Goal: Use online tool/utility: Utilize a website feature to perform a specific function

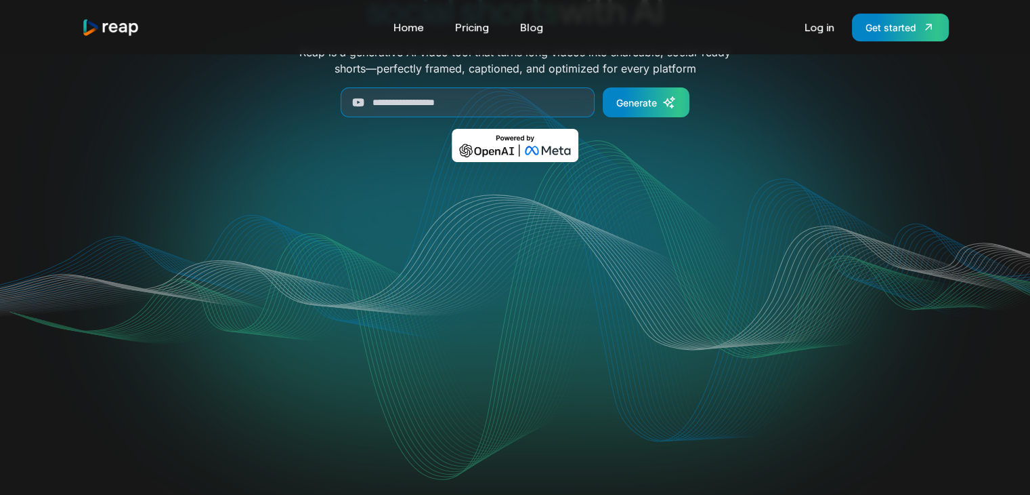
scroll to position [135, 0]
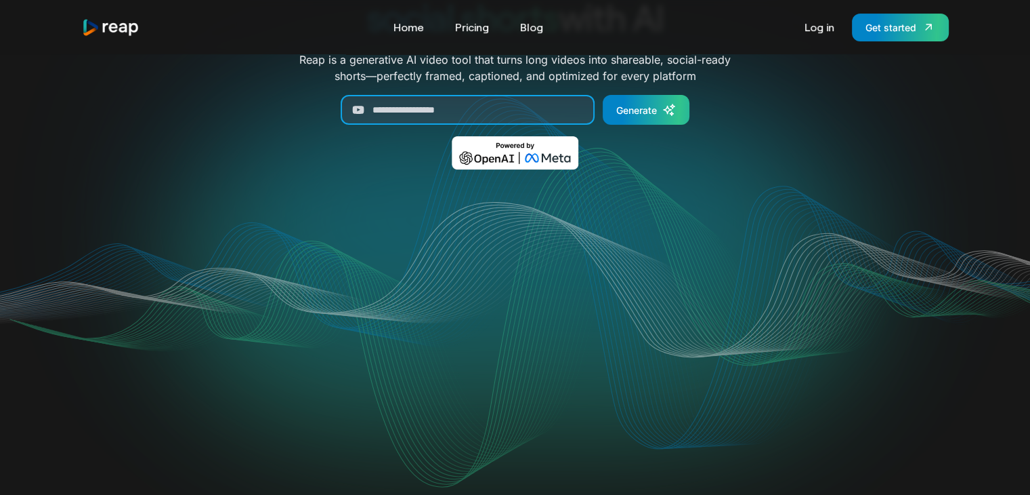
click at [431, 108] on input "Generate Form" at bounding box center [468, 110] width 254 height 30
paste input "**********"
type input "**********"
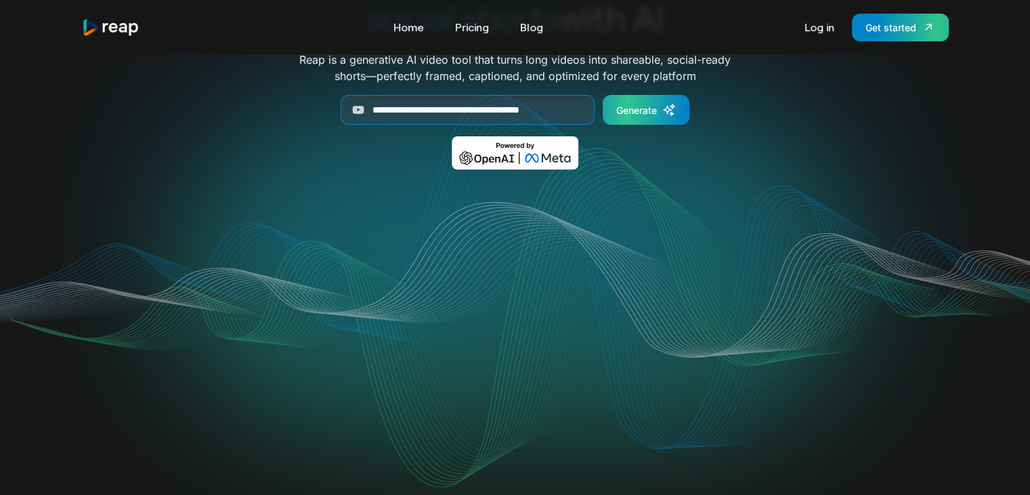
scroll to position [0, 0]
click at [644, 100] on link "Generate" at bounding box center [646, 110] width 87 height 30
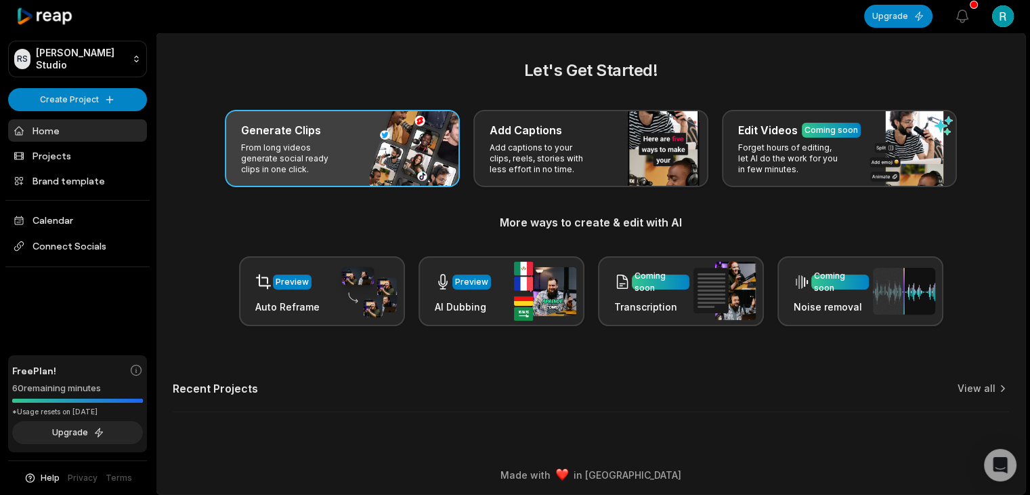
click at [263, 142] on p "From long videos generate social ready clips in one click." at bounding box center [293, 158] width 105 height 33
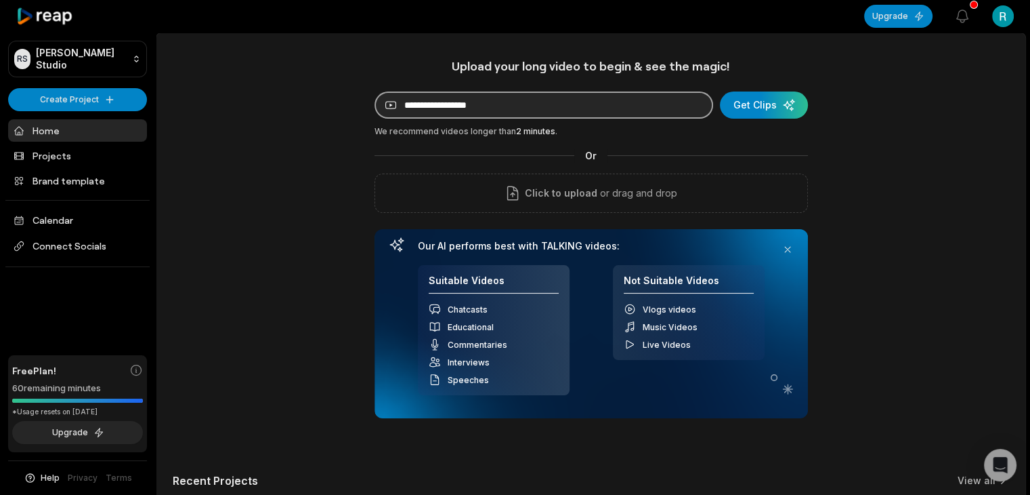
click at [524, 110] on input at bounding box center [544, 104] width 339 height 27
paste input "**********"
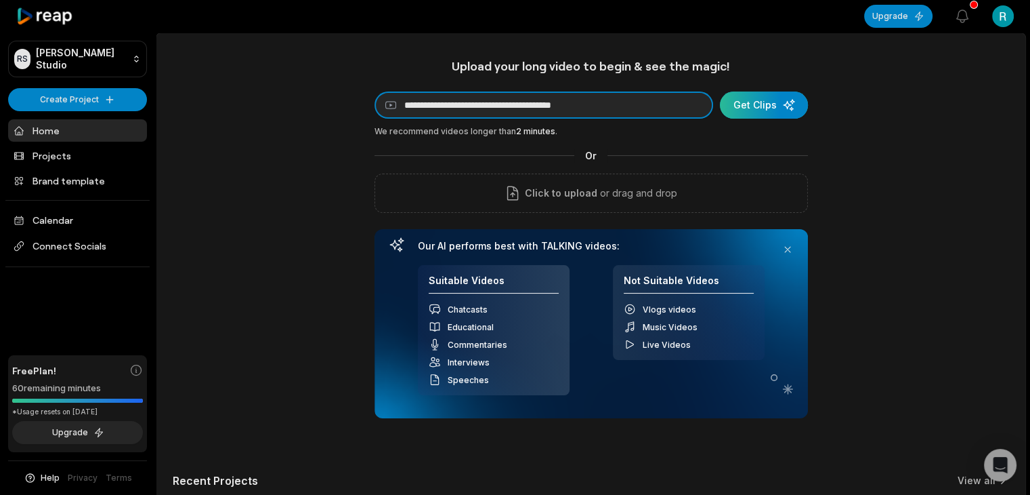
type input "**********"
click at [752, 106] on div "submit" at bounding box center [764, 104] width 88 height 27
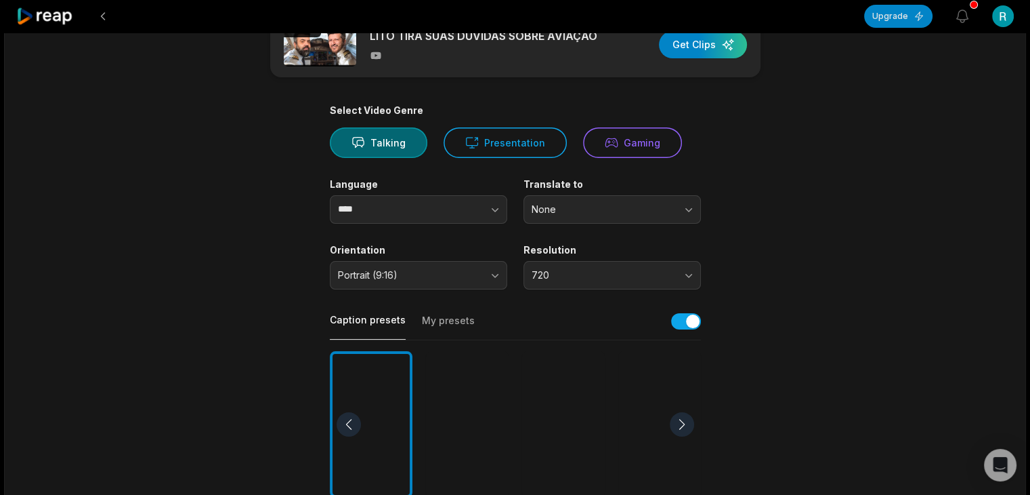
scroll to position [68, 0]
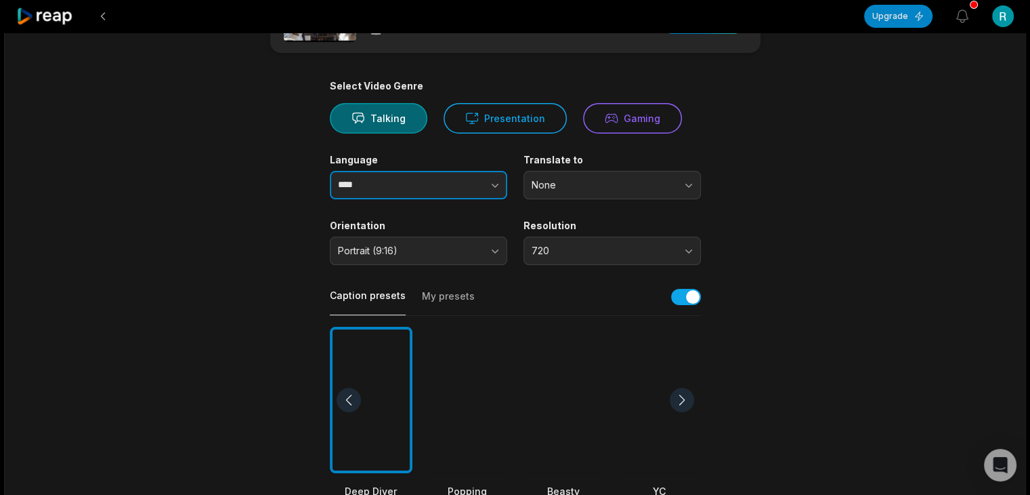
click at [352, 184] on input "****" at bounding box center [418, 185] width 177 height 28
click at [490, 189] on icon "button" at bounding box center [495, 185] width 14 height 14
type input "**********"
click at [740, 197] on main "**********" at bounding box center [516, 399] width 656 height 824
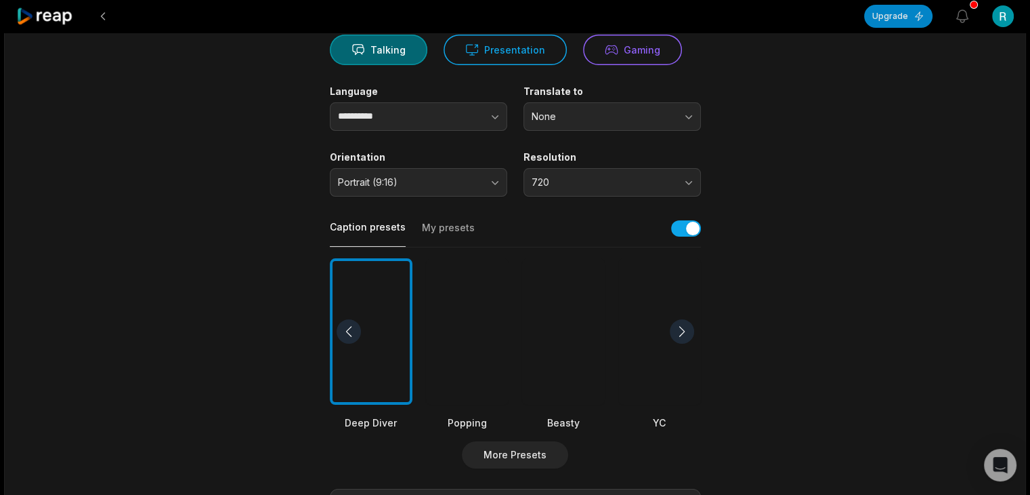
scroll to position [203, 0]
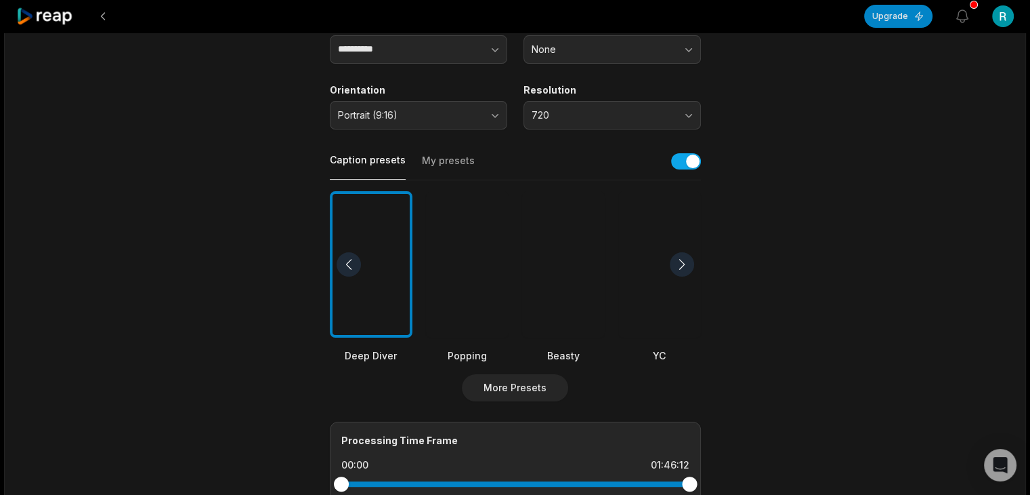
click at [463, 293] on div at bounding box center [467, 264] width 83 height 147
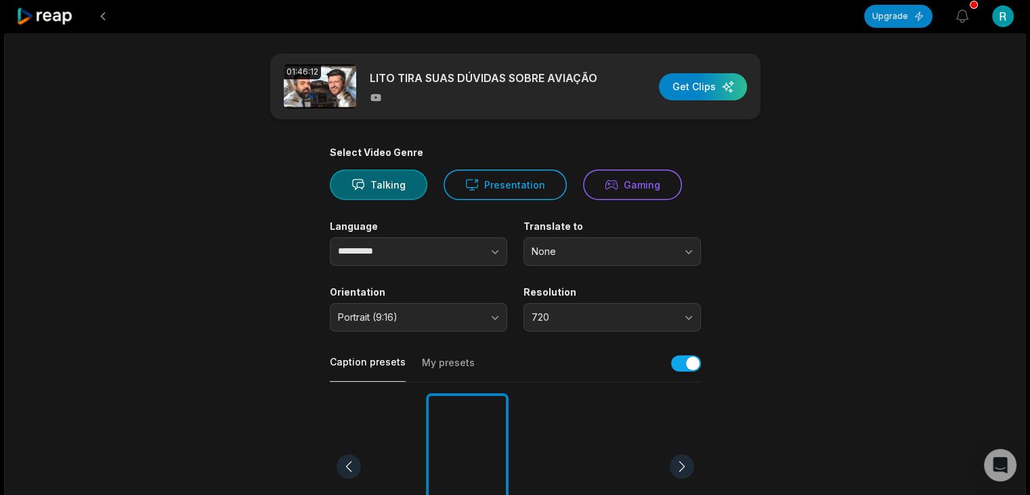
scroll to position [0, 0]
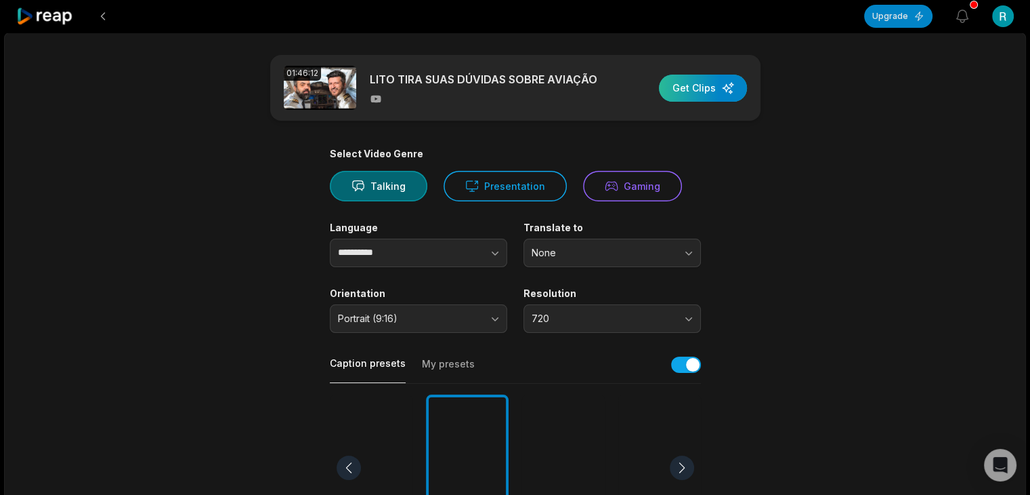
click at [718, 90] on div "button" at bounding box center [703, 88] width 88 height 27
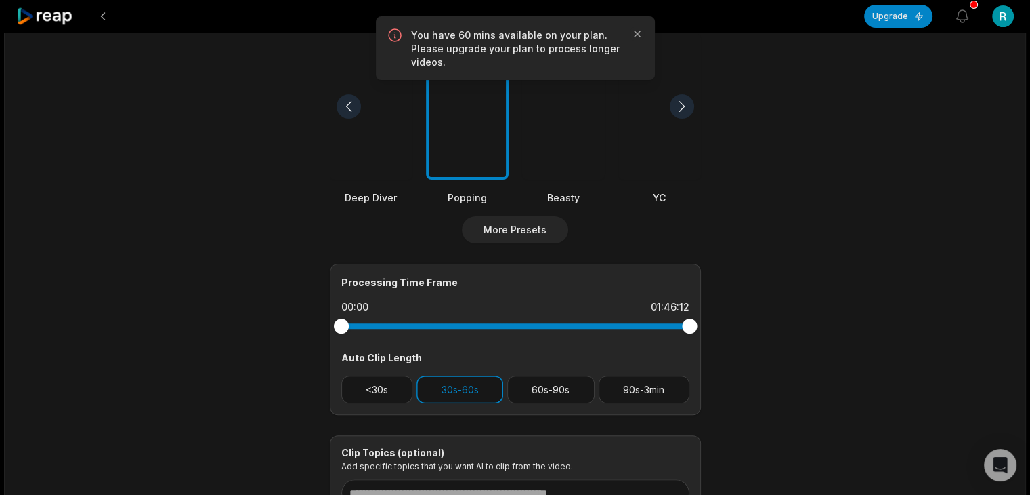
scroll to position [480, 0]
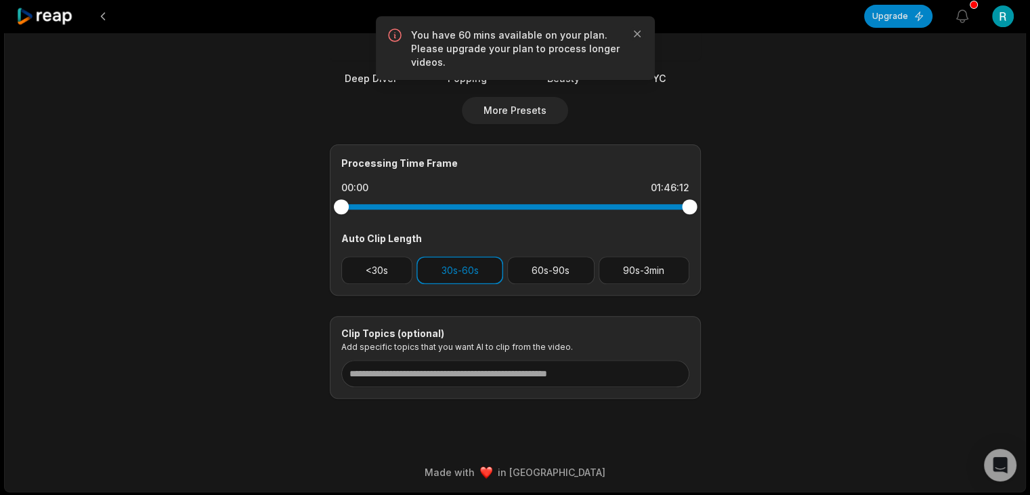
click at [393, 274] on button "<30s" at bounding box center [377, 270] width 72 height 28
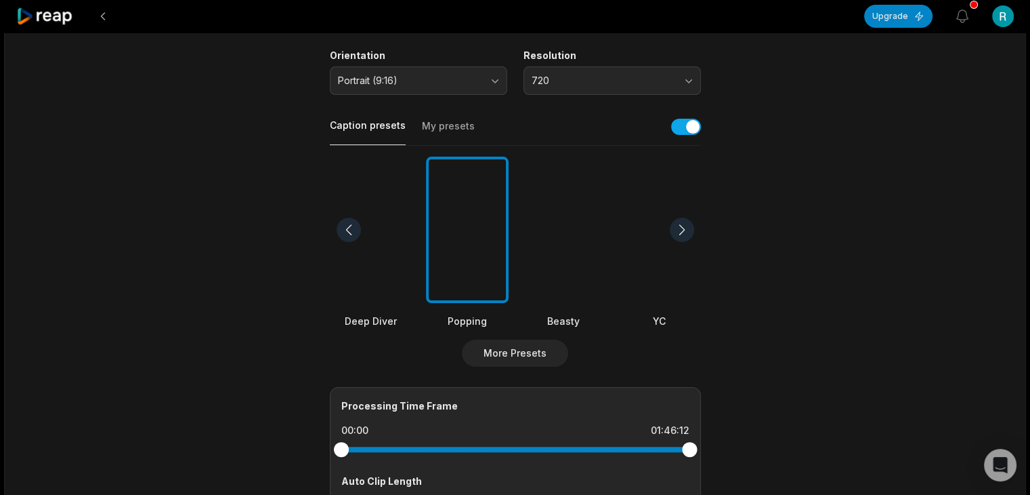
scroll to position [406, 0]
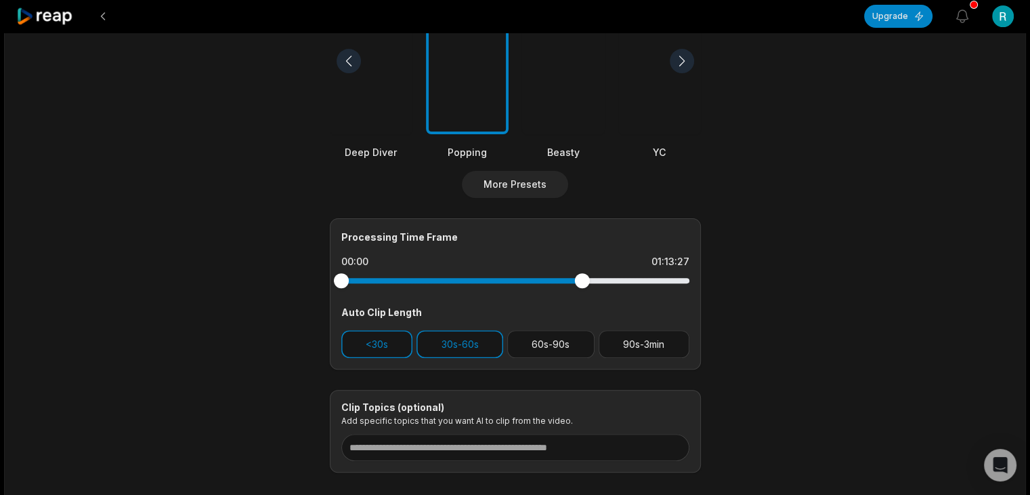
drag, startPoint x: 685, startPoint y: 277, endPoint x: 577, endPoint y: 276, distance: 107.7
click at [577, 276] on div at bounding box center [582, 280] width 15 height 15
click at [346, 285] on div at bounding box center [345, 280] width 15 height 15
drag, startPoint x: 346, startPoint y: 285, endPoint x: 523, endPoint y: 280, distance: 177.6
click at [523, 280] on div at bounding box center [523, 280] width 15 height 15
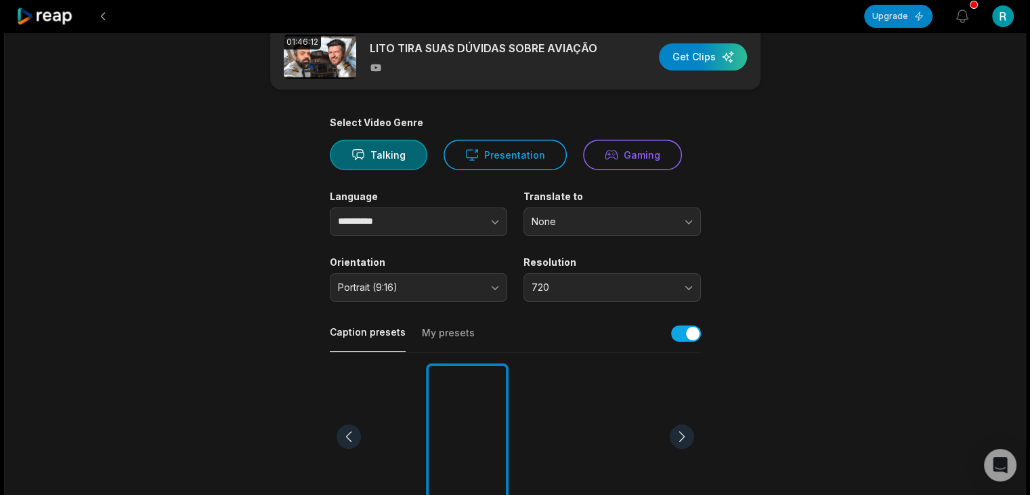
scroll to position [0, 0]
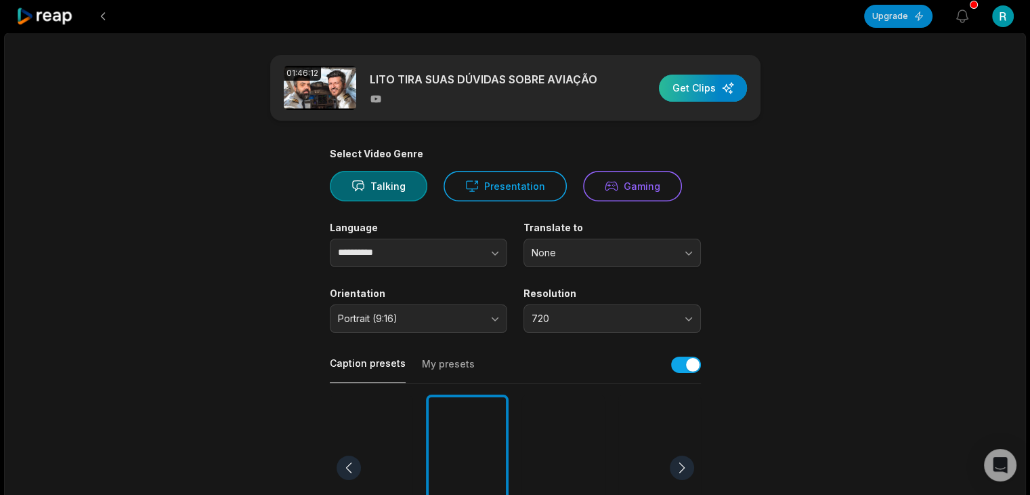
click at [718, 88] on div "button" at bounding box center [703, 88] width 88 height 27
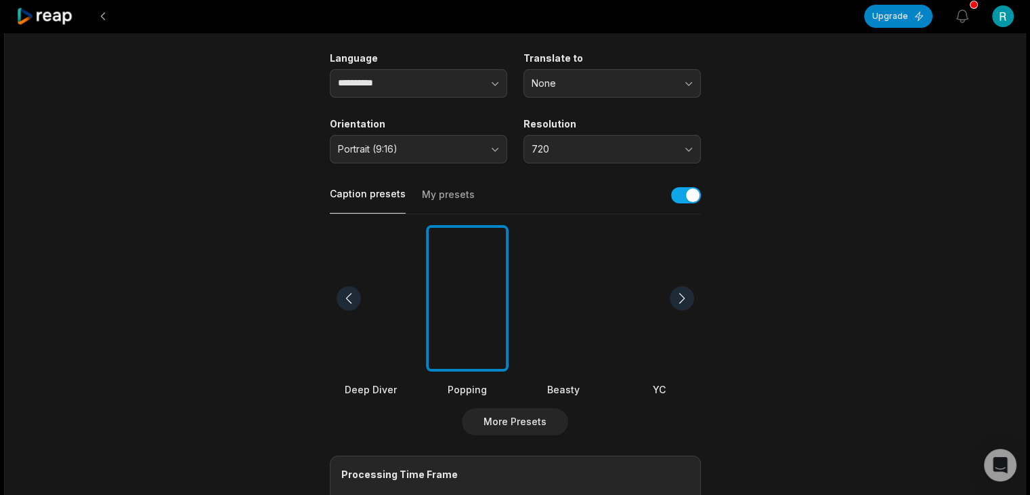
scroll to position [339, 0]
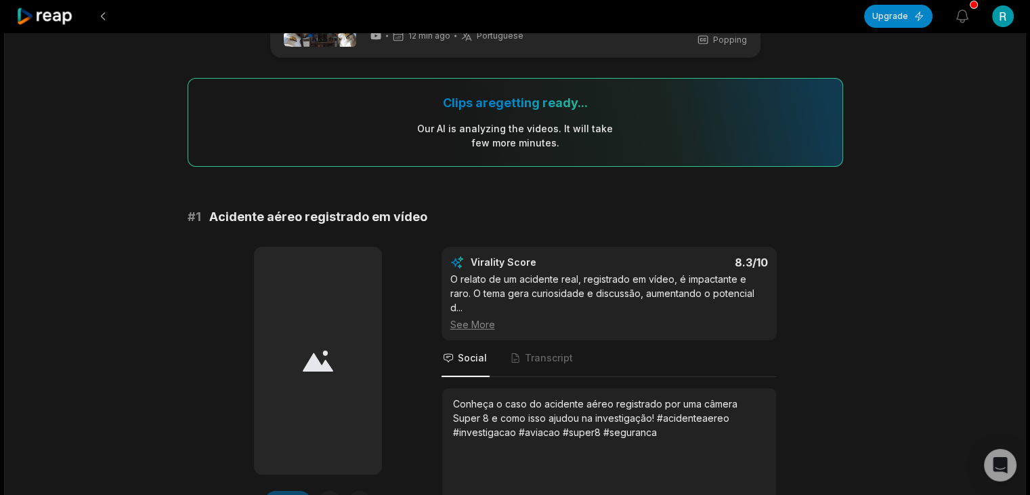
scroll to position [135, 0]
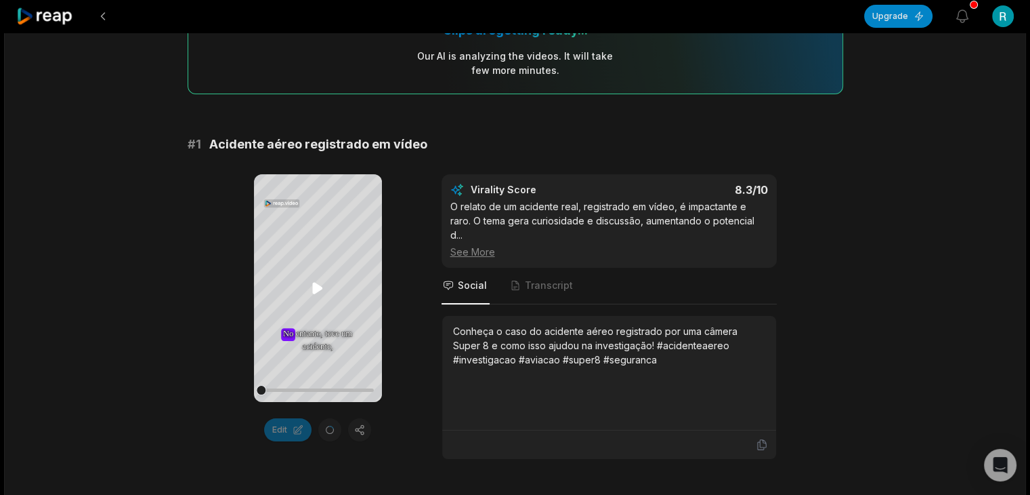
click at [312, 291] on icon at bounding box center [317, 288] width 10 height 12
click at [299, 388] on div at bounding box center [318, 389] width 112 height 3
click at [306, 390] on div at bounding box center [300, 390] width 10 height 10
click at [318, 391] on div at bounding box center [313, 390] width 10 height 10
click at [325, 390] on div at bounding box center [325, 390] width 10 height 10
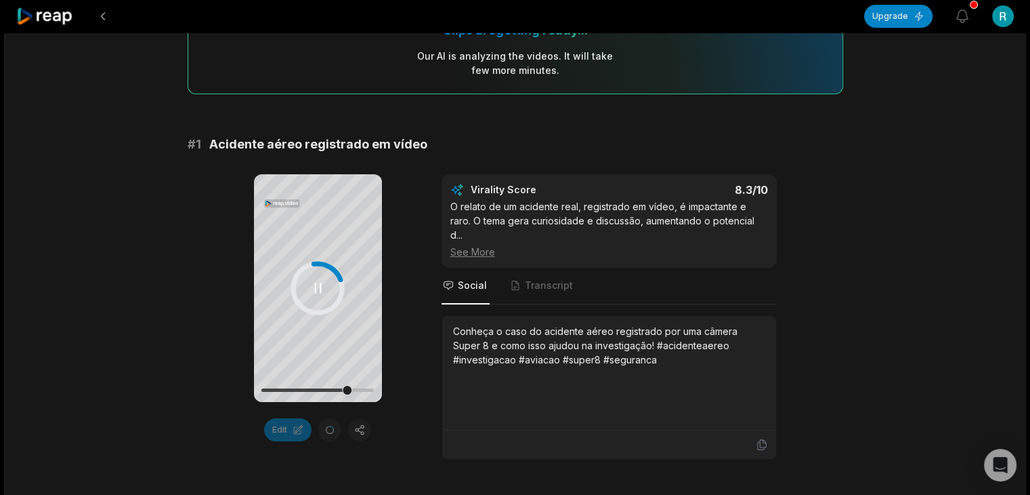
click at [347, 391] on div at bounding box center [318, 389] width 112 height 3
click at [353, 388] on div at bounding box center [348, 390] width 10 height 10
click at [356, 388] on div at bounding box center [354, 390] width 10 height 10
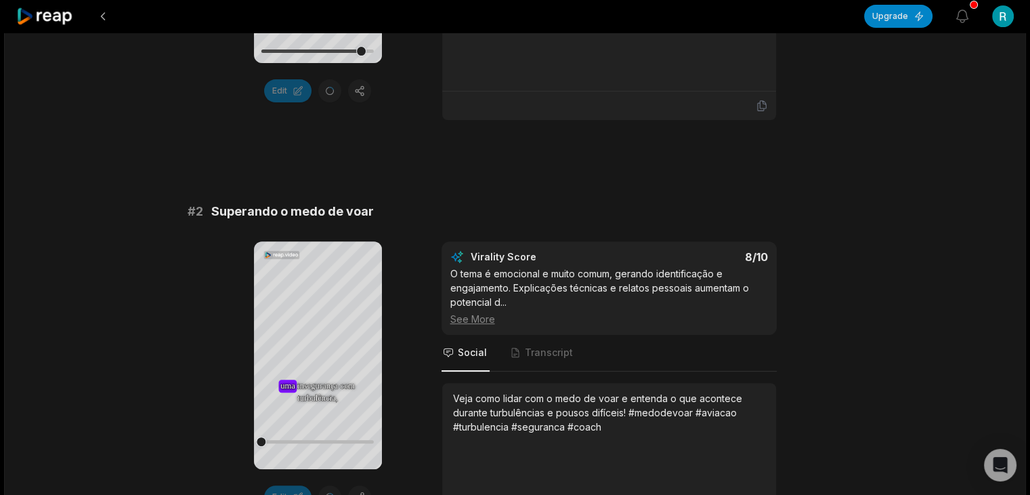
scroll to position [203, 0]
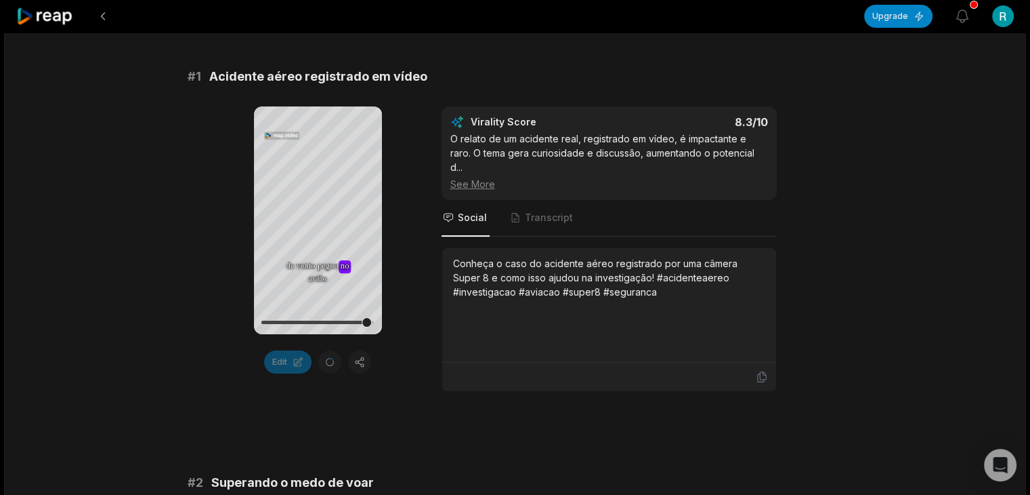
click at [406, 352] on div "Your browser does not support mp4 format. No No entanto, entanto, teve teve um …" at bounding box center [516, 248] width 656 height 285
click at [362, 359] on div "Edit" at bounding box center [318, 361] width 128 height 23
drag, startPoint x: 363, startPoint y: 312, endPoint x: 412, endPoint y: 143, distance: 176.3
click at [412, 143] on div "Your browser does not support mp4 format. No No entanto, entanto, teve teve um …" at bounding box center [516, 248] width 656 height 285
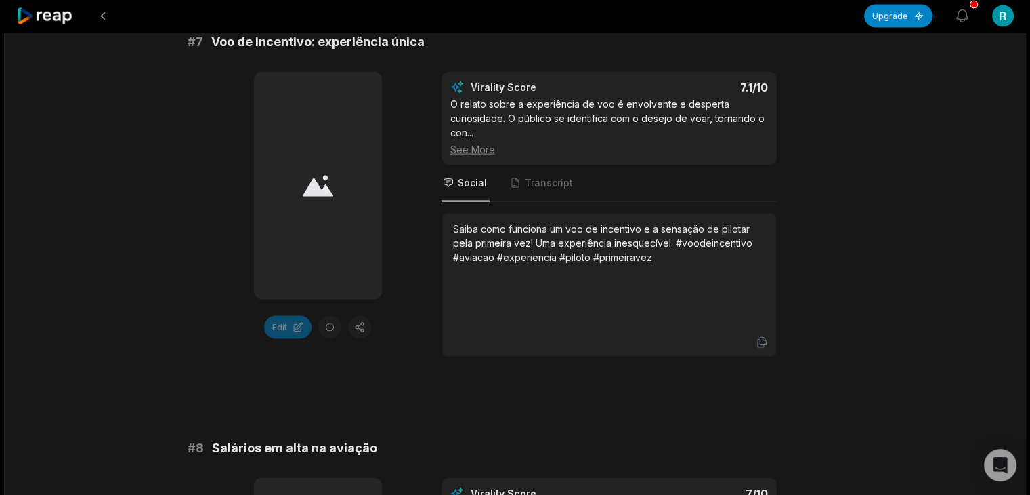
scroll to position [0, 0]
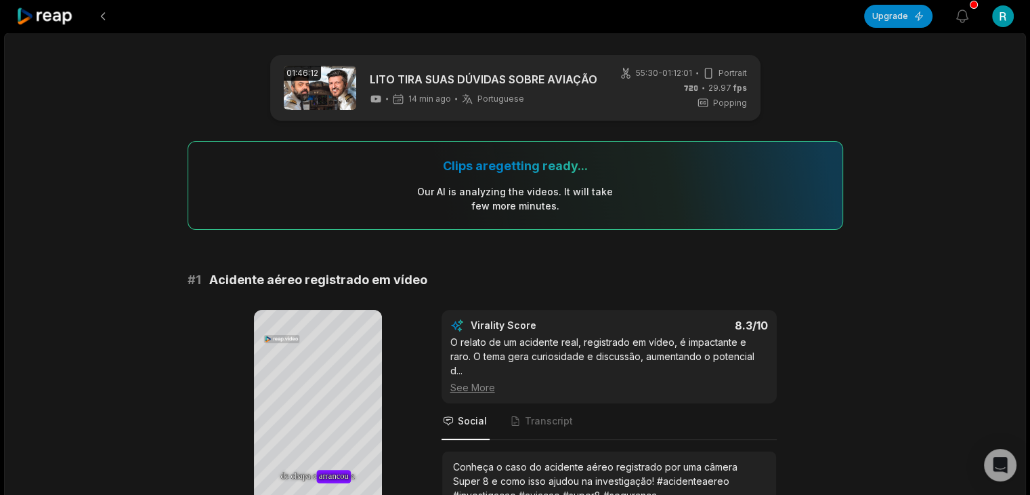
drag, startPoint x: 633, startPoint y: 426, endPoint x: 431, endPoint y: -7, distance: 477.7
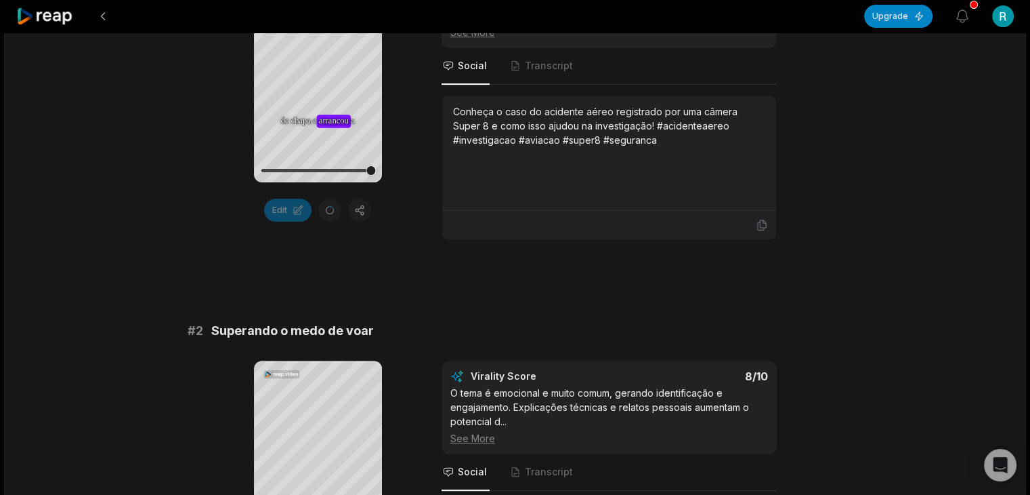
scroll to position [203, 0]
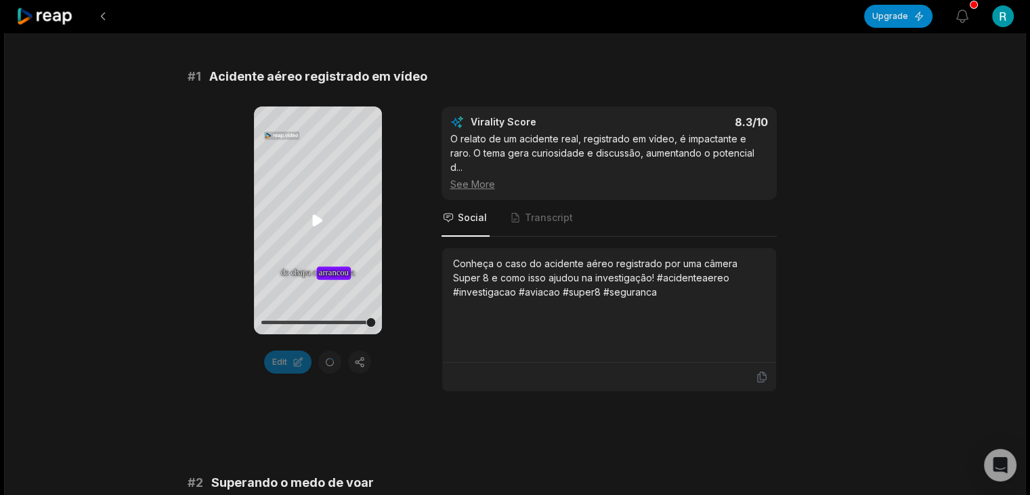
click at [316, 220] on icon at bounding box center [317, 220] width 10 height 12
click at [325, 319] on div at bounding box center [318, 322] width 112 height 24
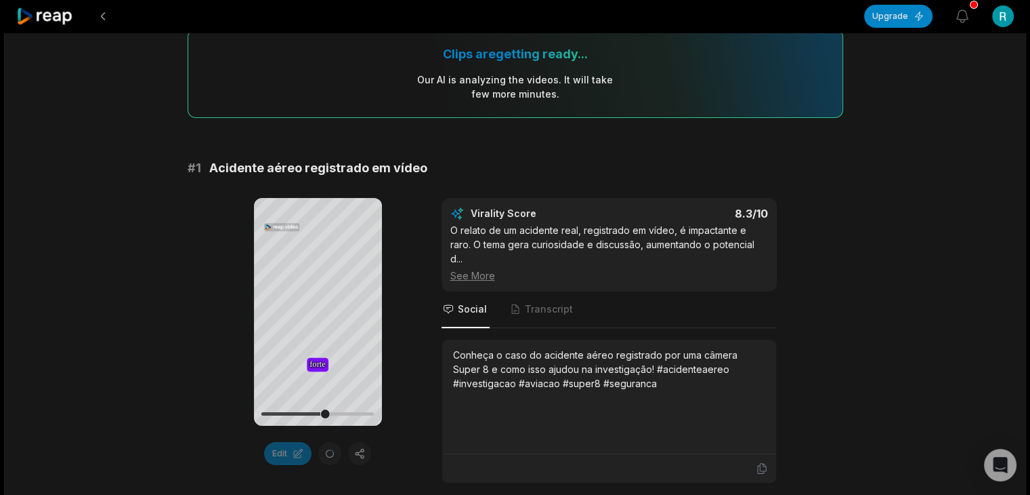
scroll to position [0, 0]
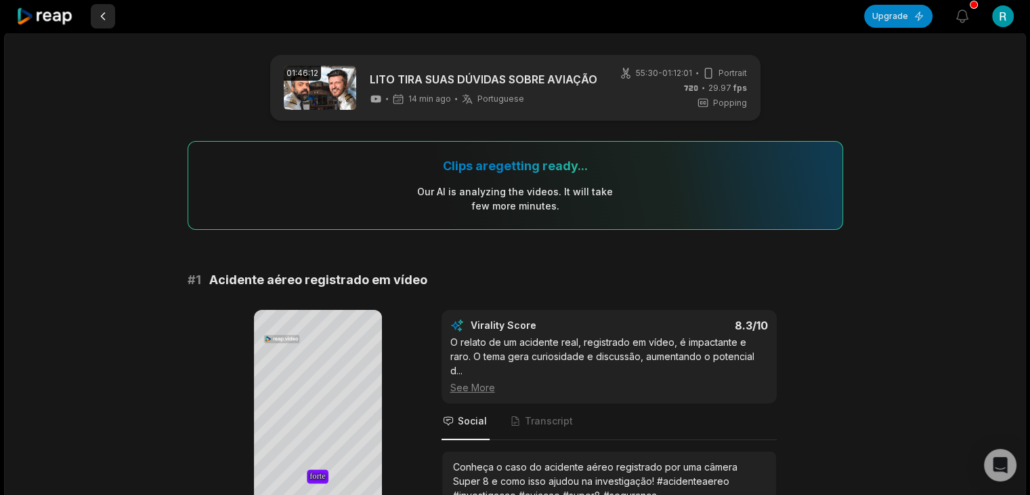
click at [105, 16] on button at bounding box center [103, 16] width 24 height 24
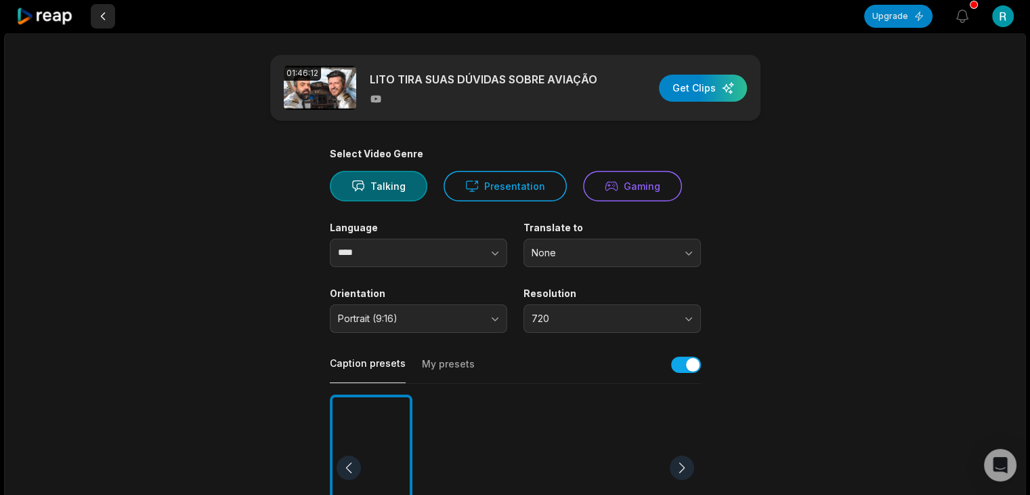
click at [108, 15] on button at bounding box center [103, 16] width 24 height 24
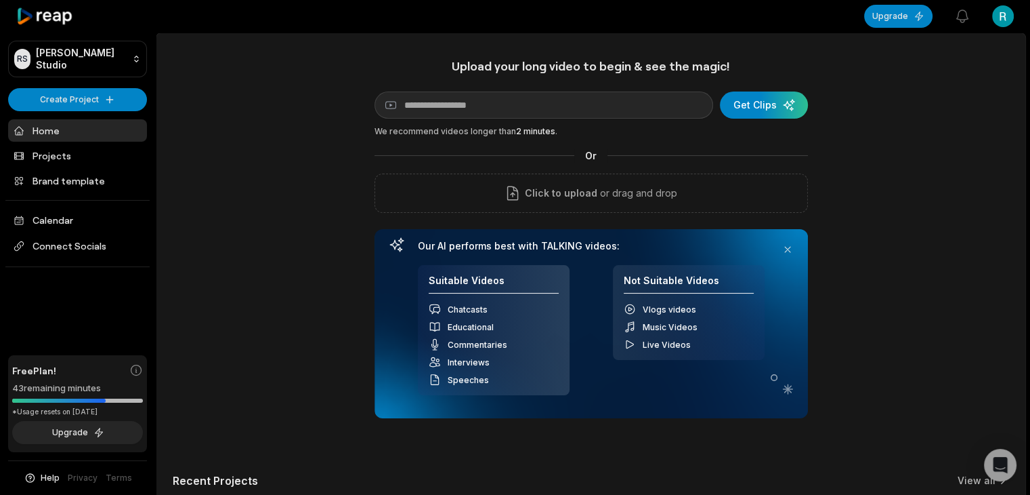
click at [45, 10] on div at bounding box center [77, 16] width 139 height 33
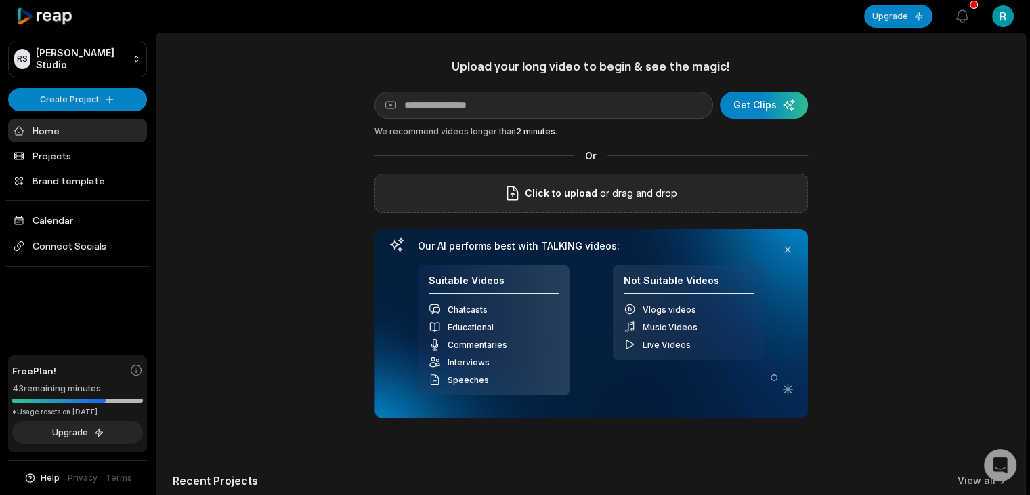
click at [604, 200] on p "or drag and drop" at bounding box center [638, 193] width 80 height 16
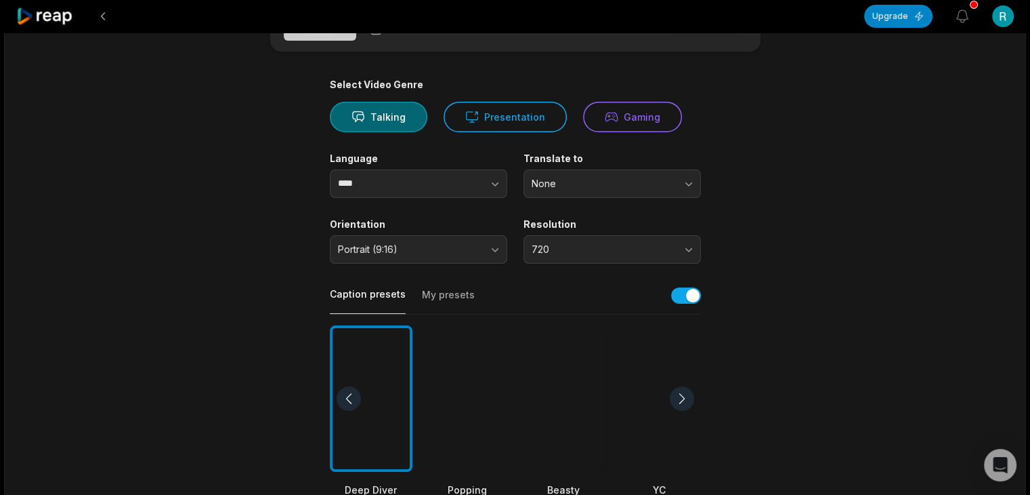
scroll to position [68, 0]
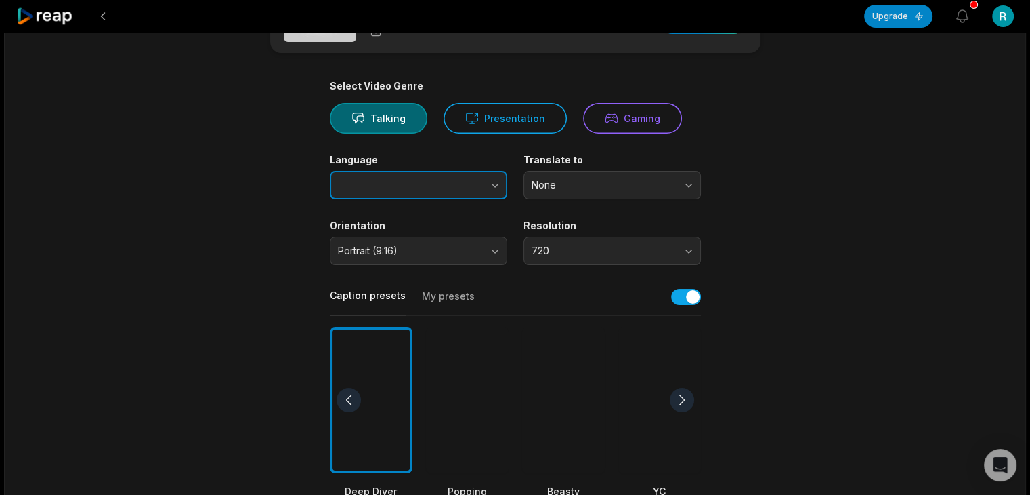
click at [501, 190] on icon "button" at bounding box center [495, 185] width 14 height 14
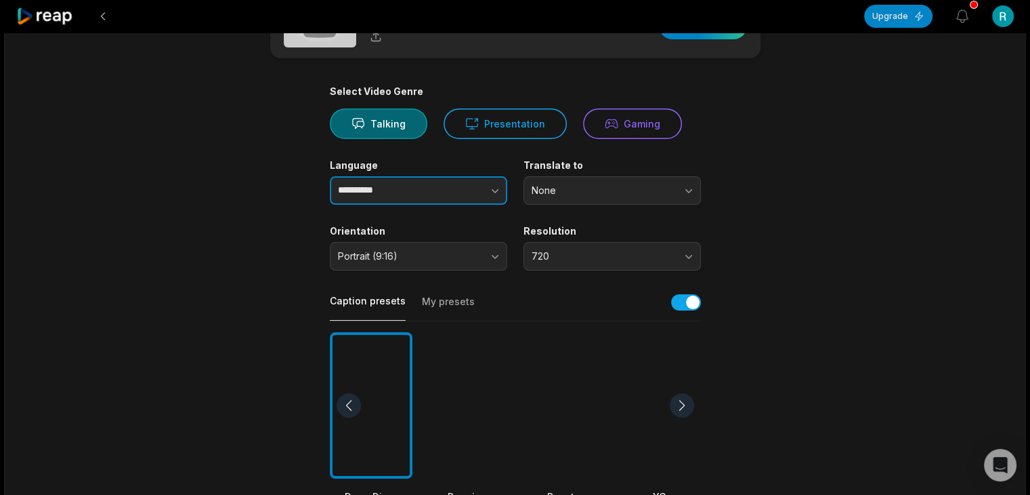
scroll to position [0, 0]
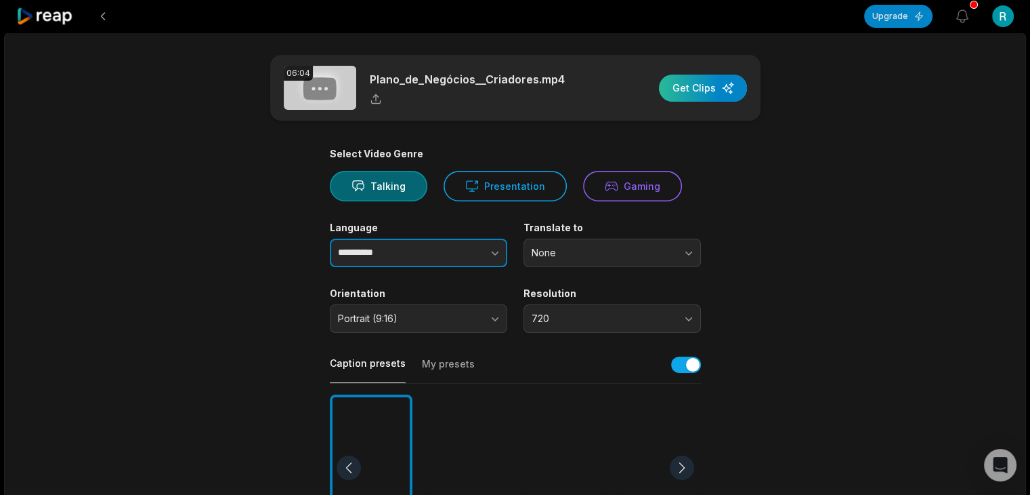
type input "**********"
click at [713, 87] on div "button" at bounding box center [703, 88] width 88 height 27
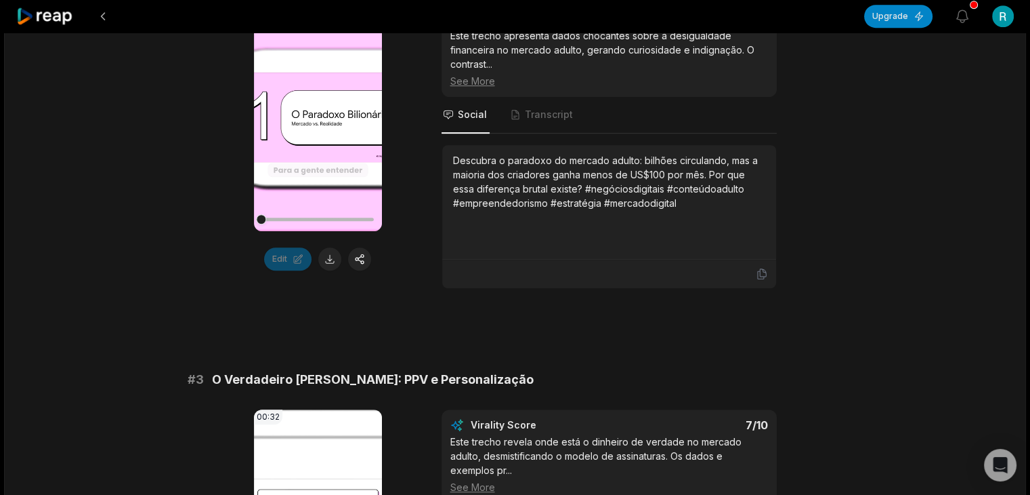
scroll to position [562, 0]
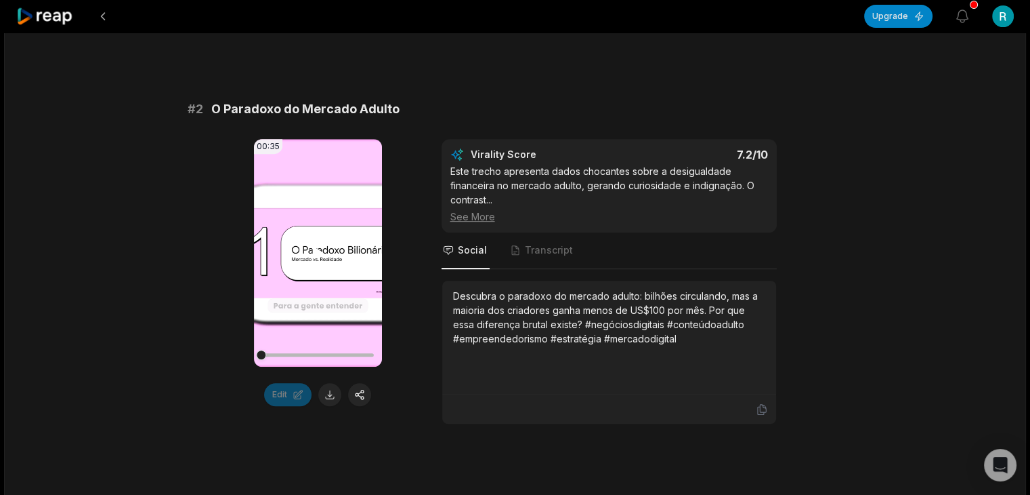
click at [314, 252] on icon at bounding box center [318, 253] width 10 height 12
click at [314, 354] on div at bounding box center [318, 354] width 112 height 3
drag, startPoint x: 298, startPoint y: 352, endPoint x: 310, endPoint y: 353, distance: 12.2
click at [310, 353] on div at bounding box center [318, 354] width 112 height 3
click at [287, 356] on div at bounding box center [318, 355] width 112 height 24
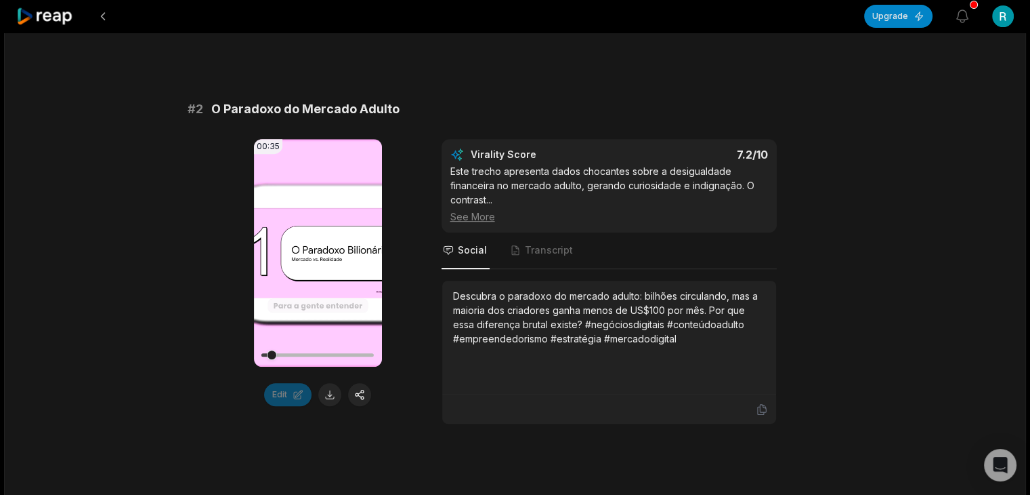
click at [413, 272] on div "00:35 Your browser does not support mp4 format. Edit Virality Score 7.2 /10 Est…" at bounding box center [516, 281] width 656 height 285
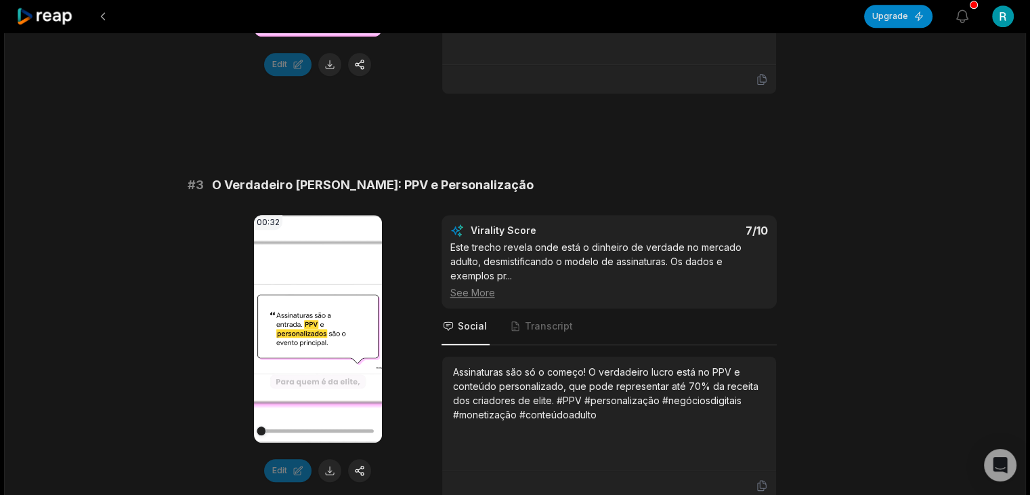
scroll to position [901, 0]
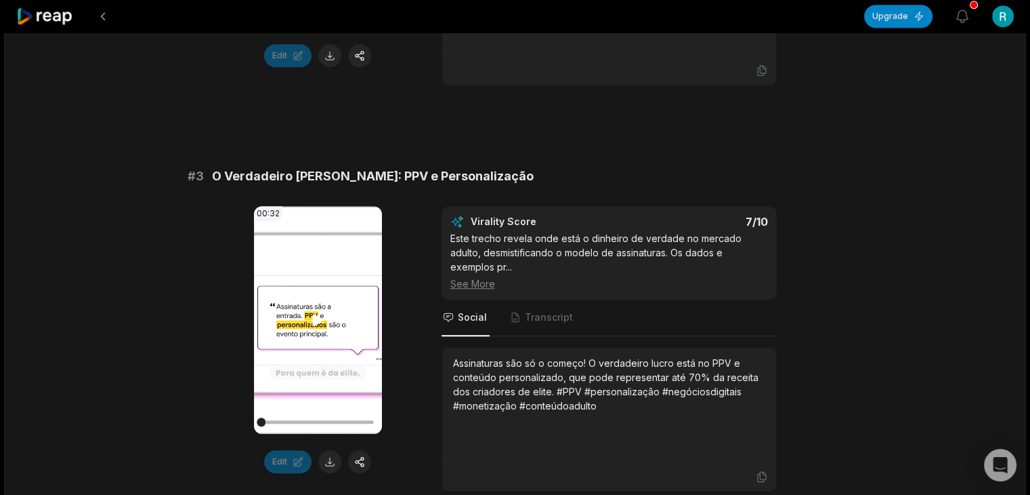
click at [322, 316] on icon at bounding box center [318, 320] width 16 height 16
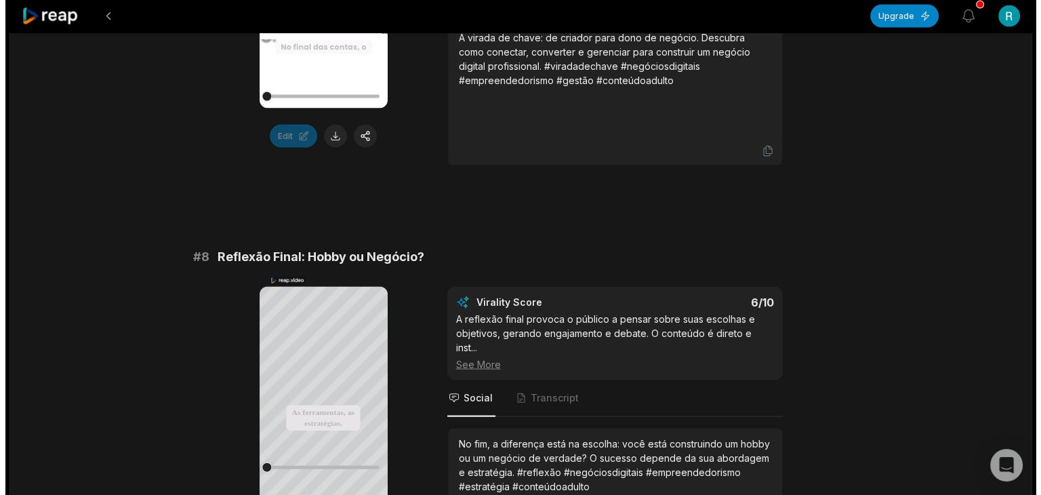
scroll to position [0, 0]
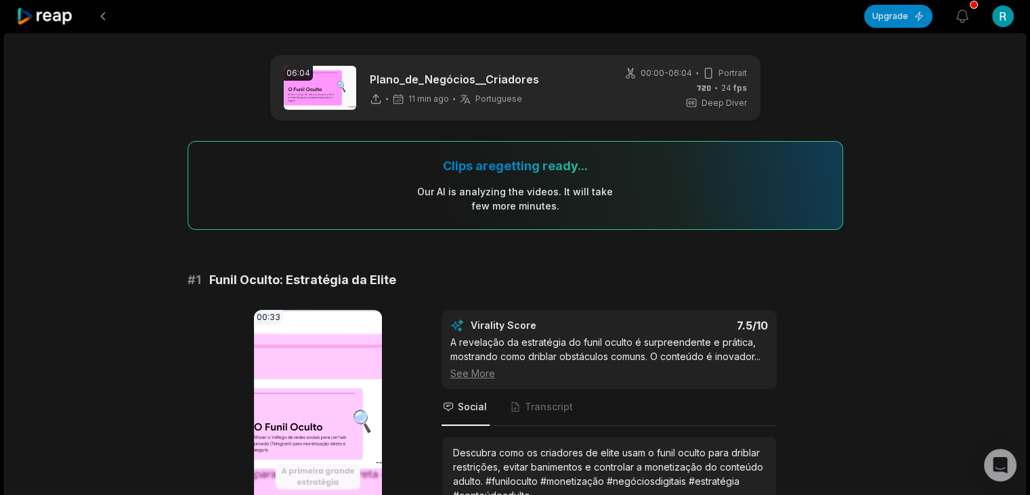
drag, startPoint x: 789, startPoint y: 391, endPoint x: 461, endPoint y: 3, distance: 508.1
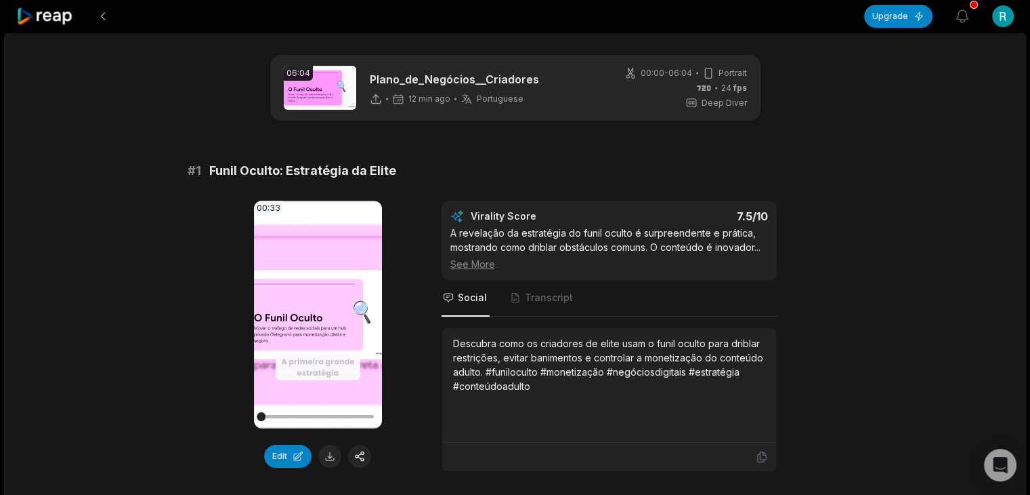
click at [68, 9] on icon at bounding box center [45, 16] width 58 height 18
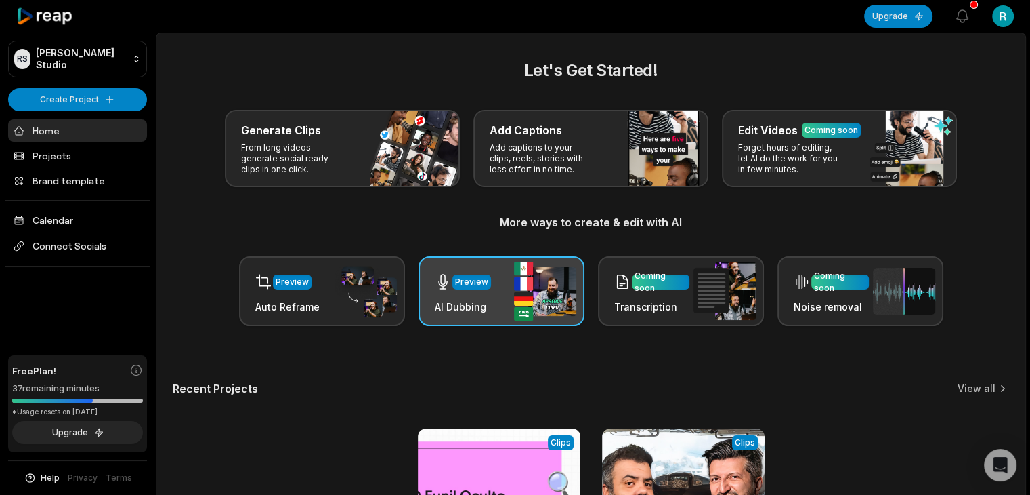
click at [508, 293] on div "Preview AI Dubbing" at bounding box center [502, 291] width 166 height 70
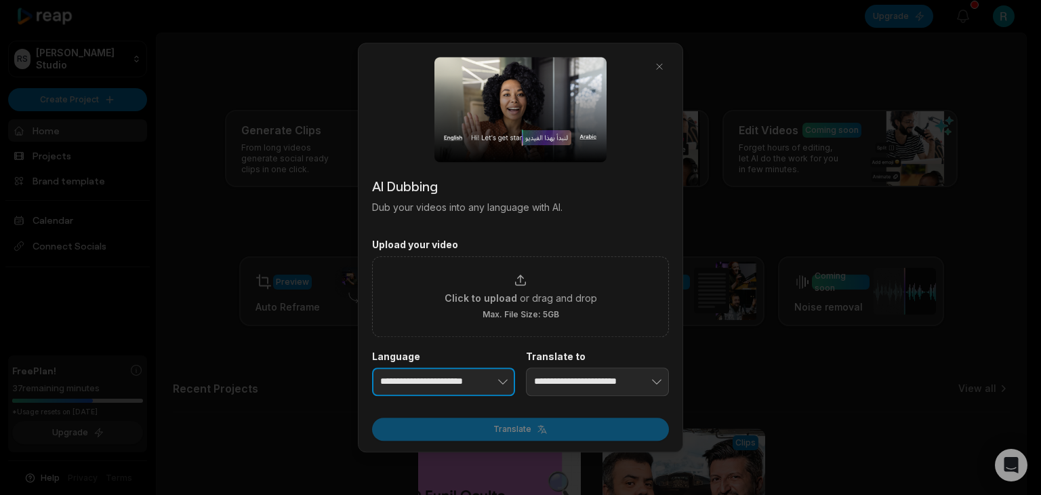
click at [489, 379] on button "button" at bounding box center [481, 381] width 66 height 28
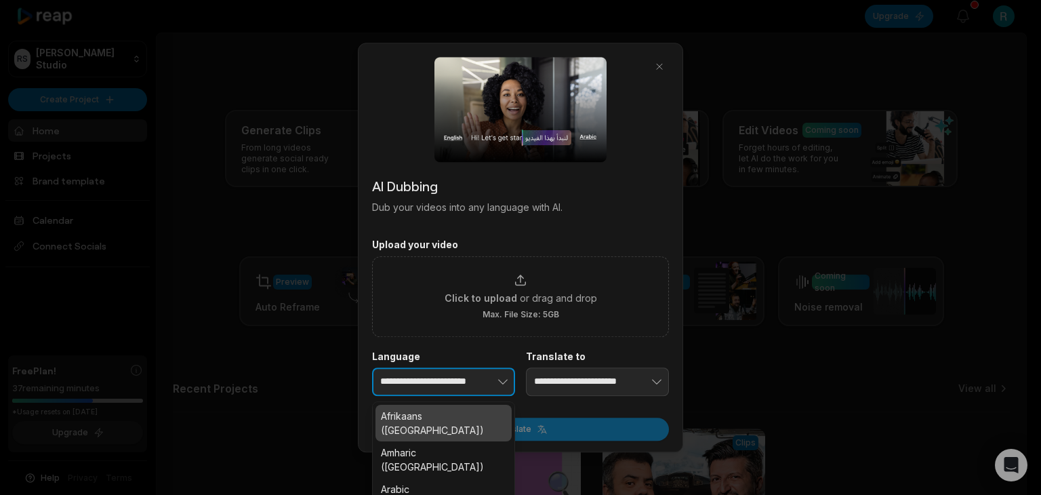
scroll to position [0, 5]
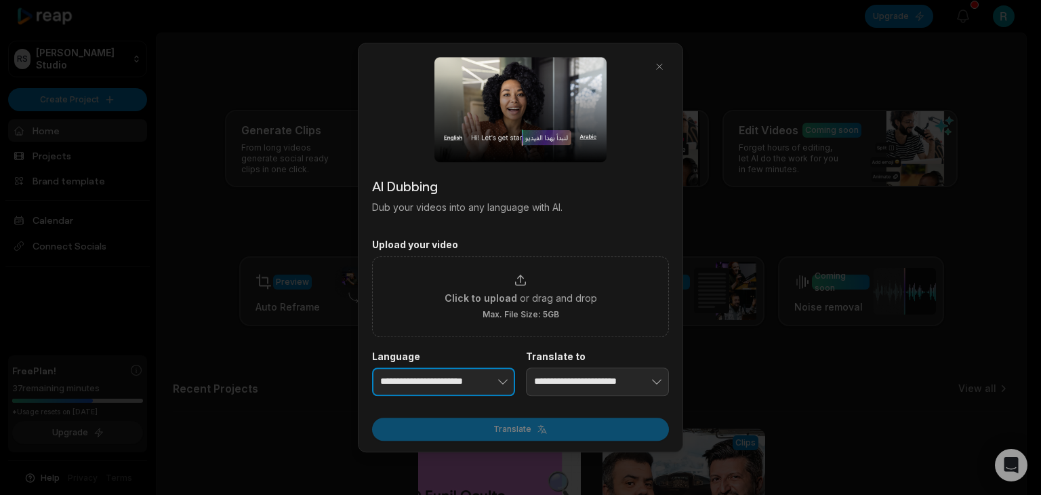
click at [501, 382] on icon "button" at bounding box center [503, 381] width 9 height 4
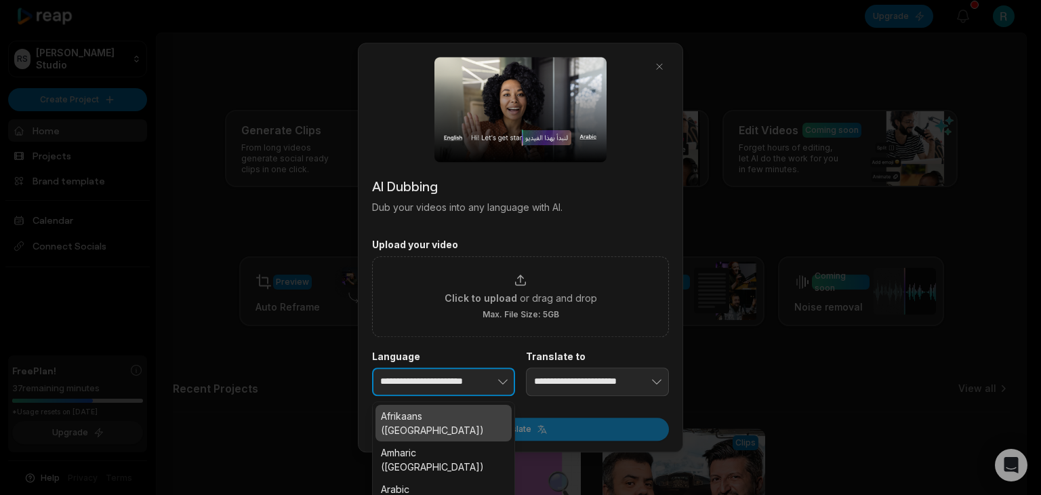
drag, startPoint x: 485, startPoint y: 380, endPoint x: 398, endPoint y: 377, distance: 86.8
click at [398, 377] on div "**********" at bounding box center [443, 381] width 143 height 28
type input "*"
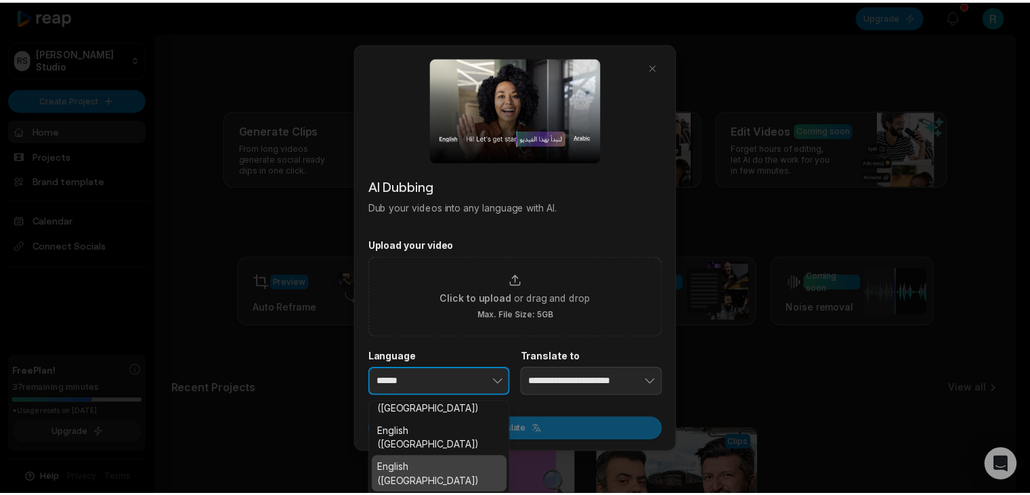
scroll to position [208, 0]
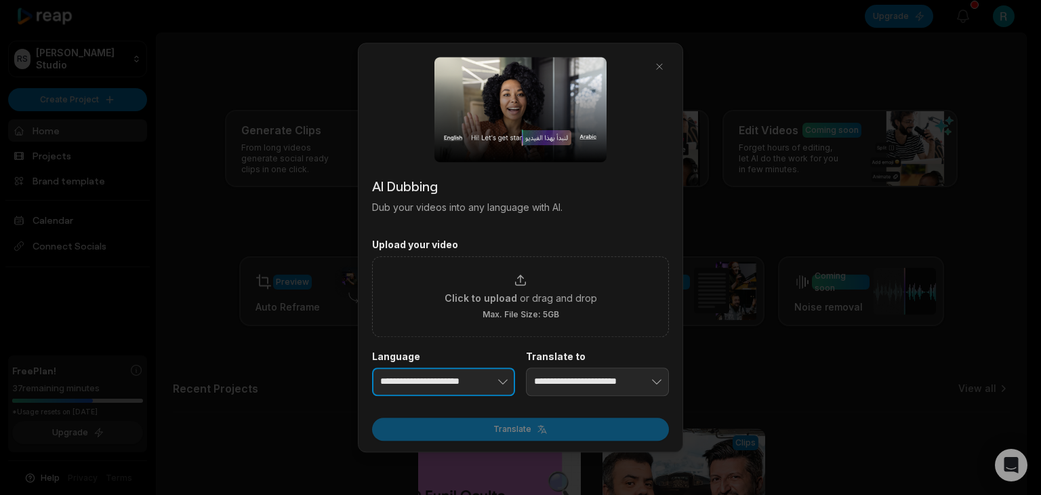
type input "**********"
click at [564, 390] on input "**********" at bounding box center [597, 381] width 143 height 28
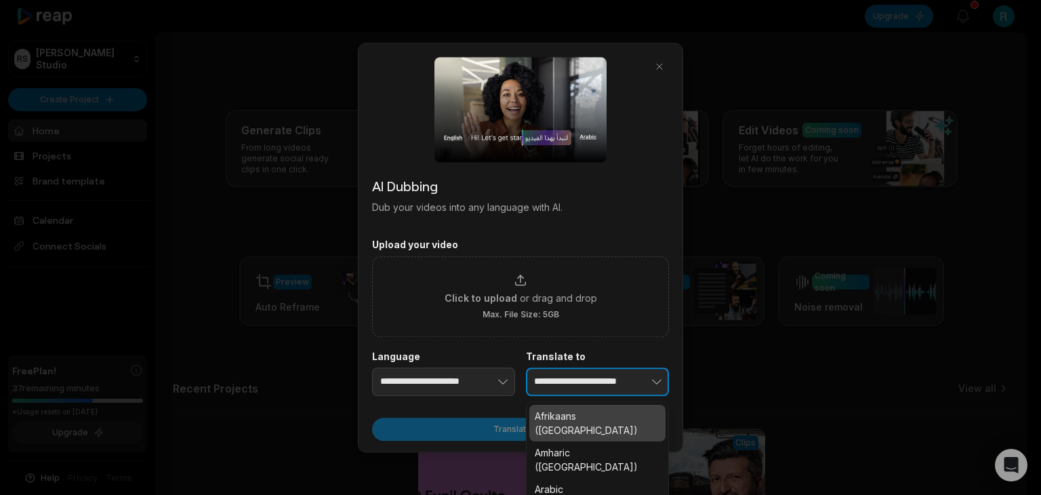
click at [654, 375] on icon "button" at bounding box center [657, 382] width 14 height 14
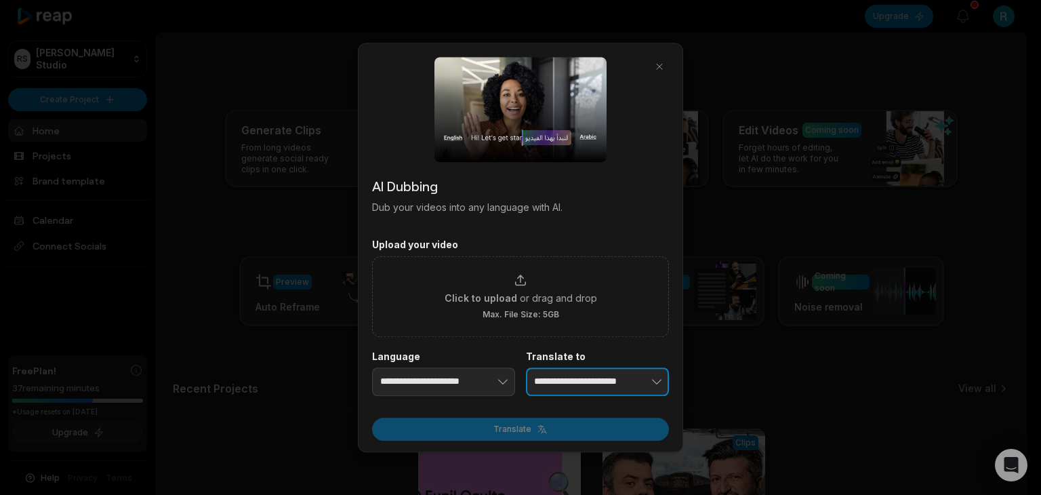
drag, startPoint x: 637, startPoint y: 381, endPoint x: 548, endPoint y: 373, distance: 89.1
click at [548, 373] on div "**********" at bounding box center [597, 381] width 143 height 28
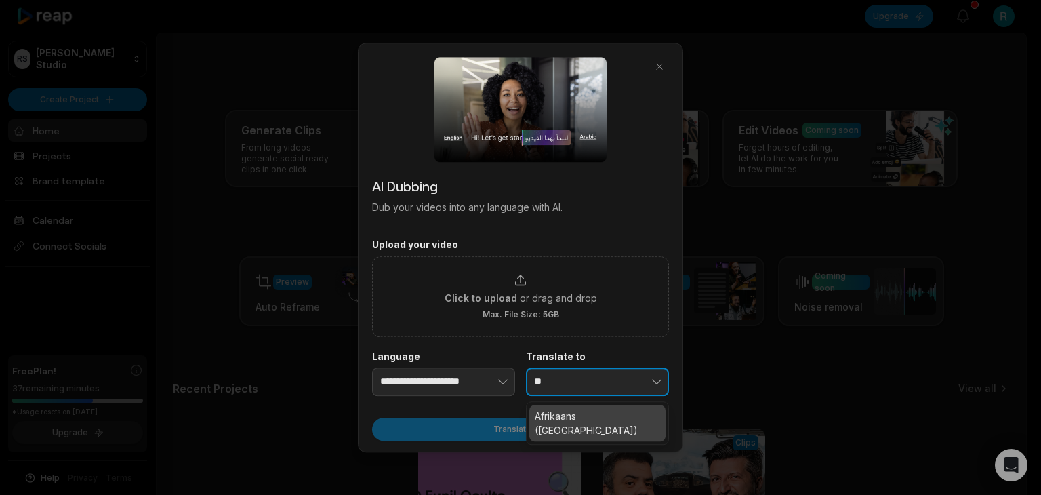
type input "*"
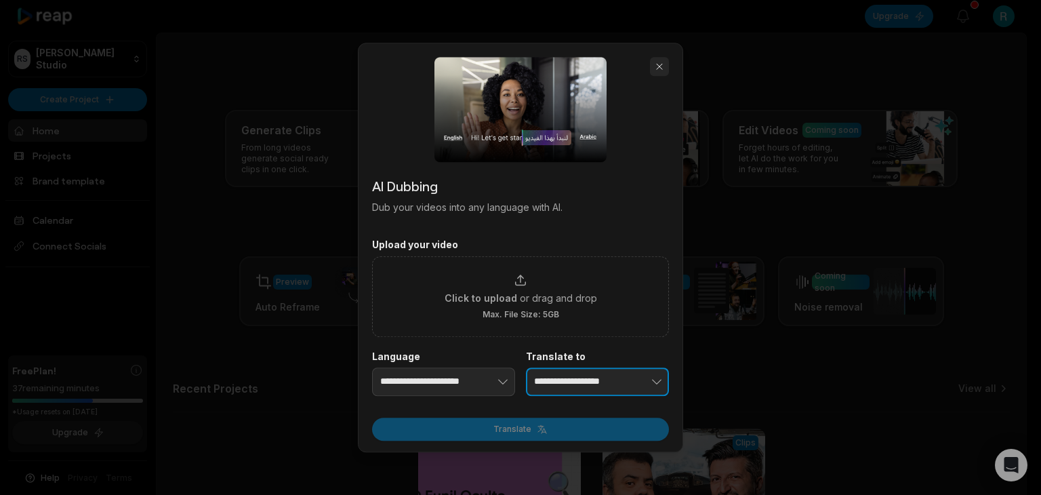
type input "**********"
click at [661, 63] on button "button" at bounding box center [659, 66] width 19 height 19
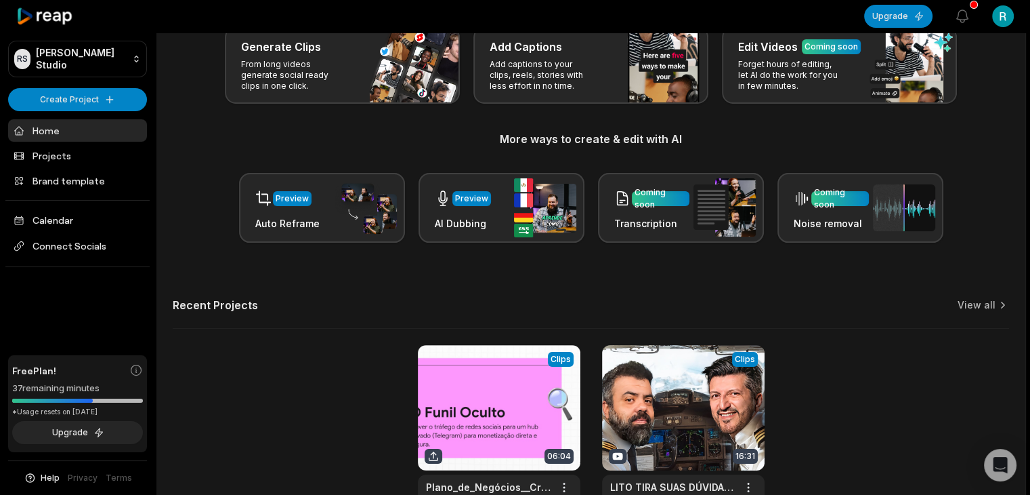
scroll to position [182, 0]
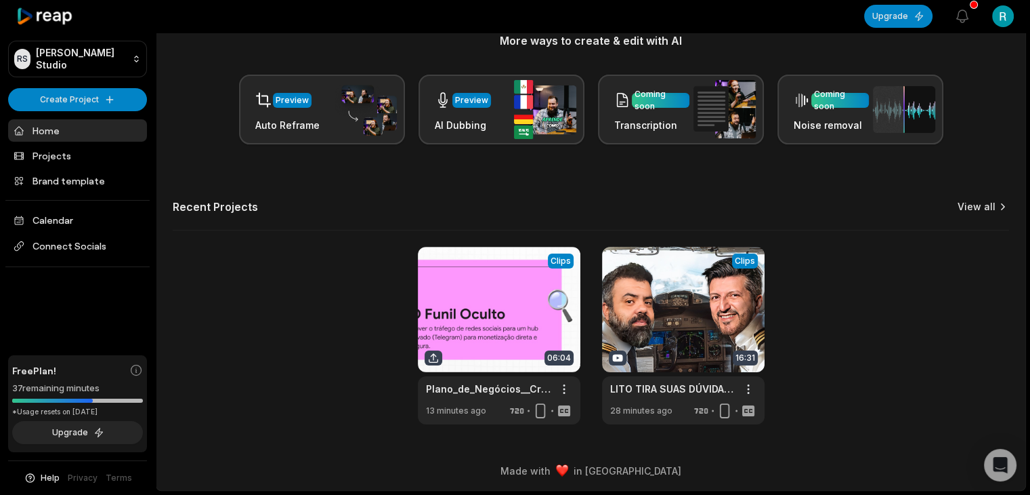
click at [986, 207] on link "View all" at bounding box center [977, 207] width 38 height 14
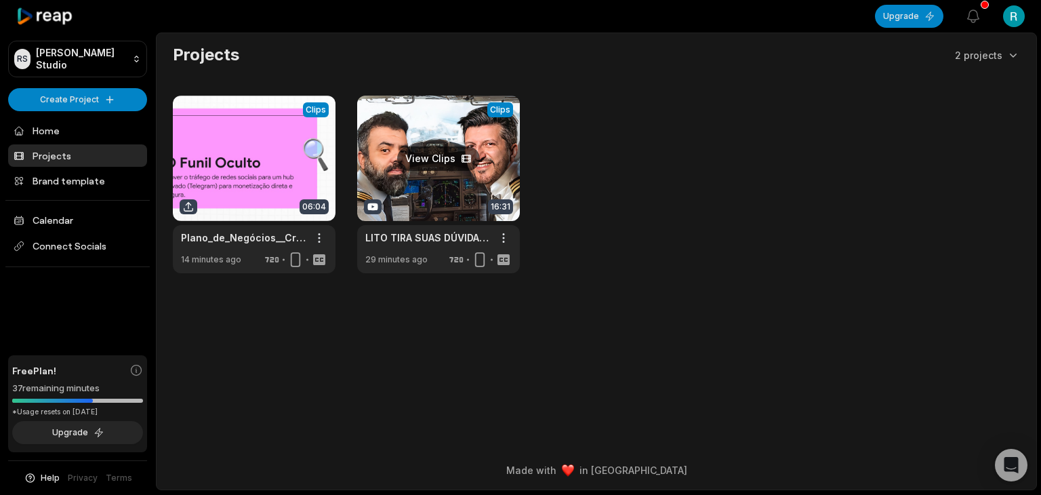
click at [480, 167] on link at bounding box center [438, 184] width 163 height 177
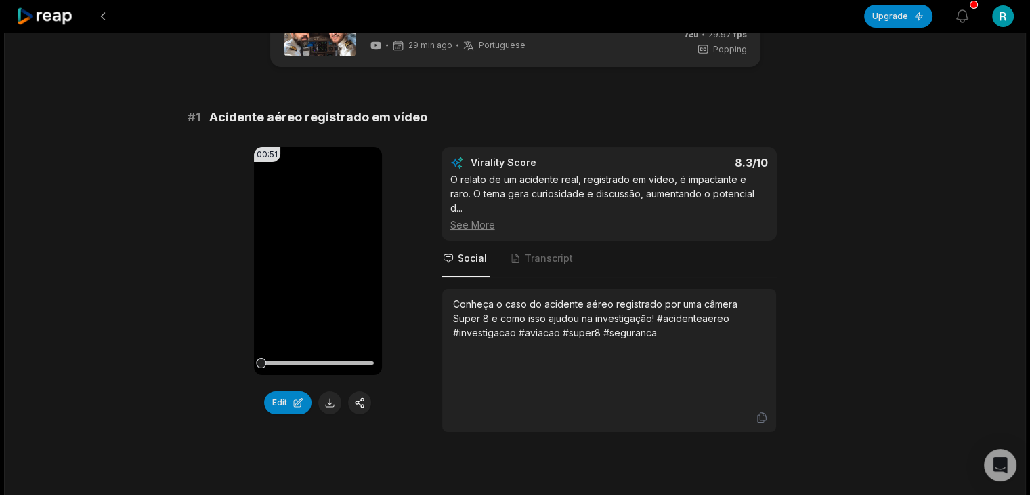
scroll to position [26, 0]
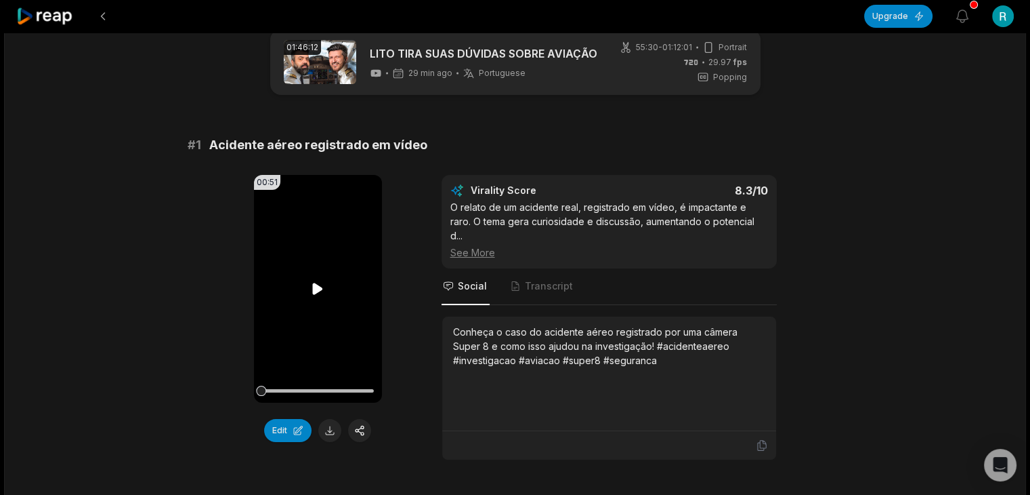
click at [317, 291] on icon at bounding box center [318, 289] width 10 height 12
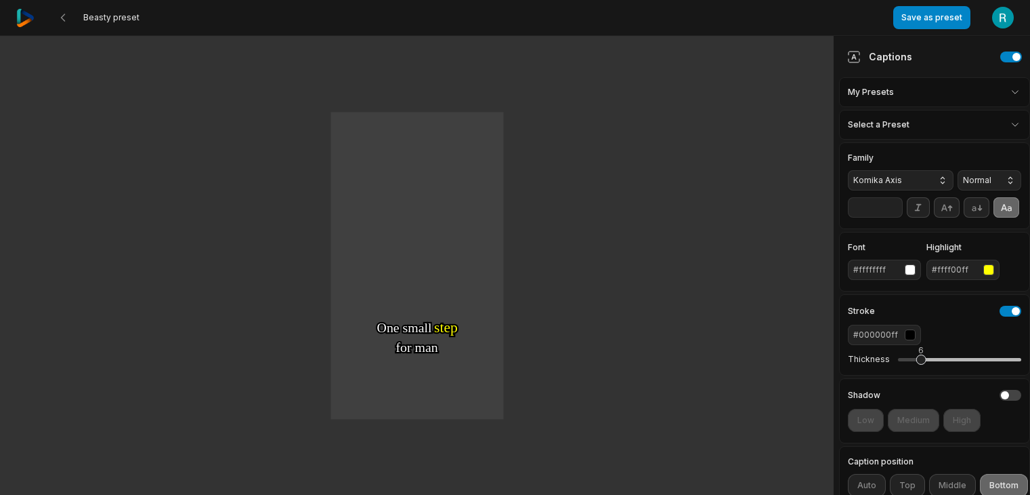
click at [60, 20] on icon at bounding box center [63, 17] width 11 height 11
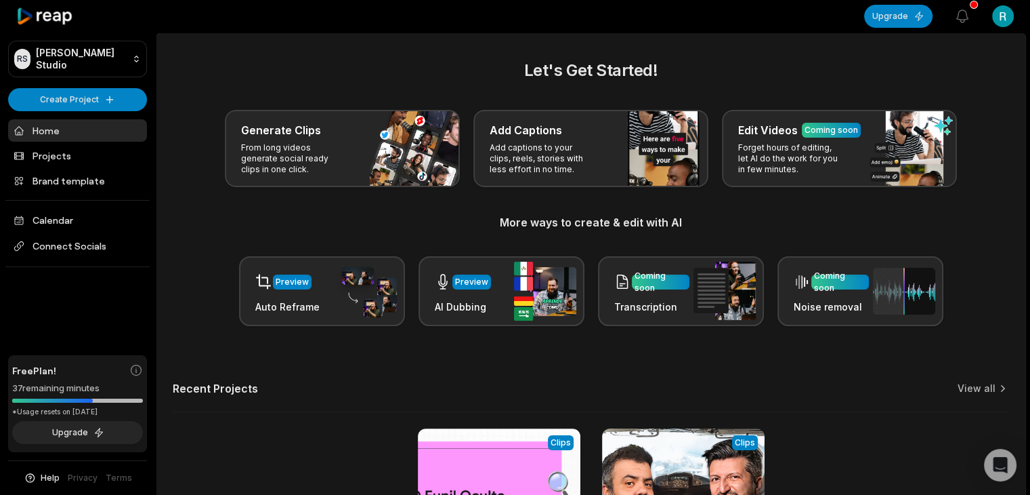
click at [67, 125] on link "Home" at bounding box center [77, 130] width 139 height 22
click at [987, 387] on link "View all" at bounding box center [977, 388] width 38 height 14
